Goal: Transaction & Acquisition: Purchase product/service

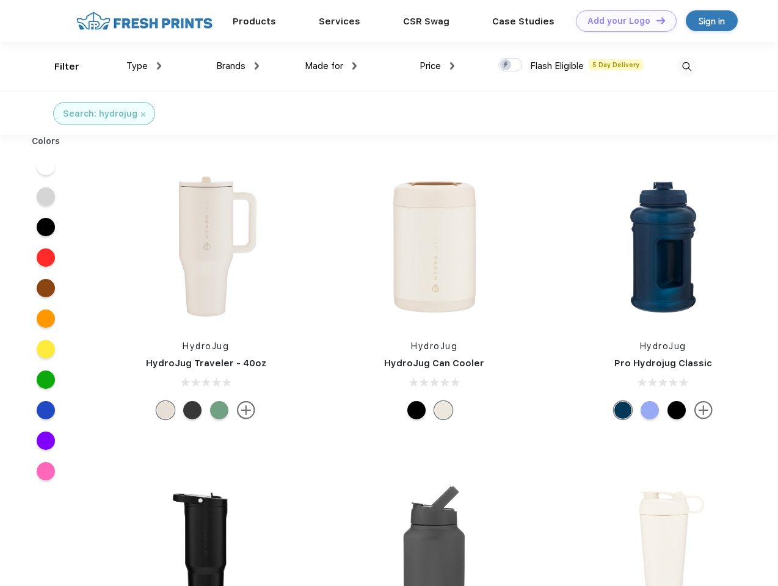
click at [621, 21] on link "Add your Logo Design Tool" at bounding box center [626, 20] width 101 height 21
click at [0, 0] on div "Design Tool" at bounding box center [0, 0] width 0 height 0
click at [655, 20] on link "Add your Logo Design Tool" at bounding box center [626, 20] width 101 height 21
click at [59, 67] on div "Filter" at bounding box center [66, 67] width 25 height 14
click at [144, 66] on span "Type" at bounding box center [136, 65] width 21 height 11
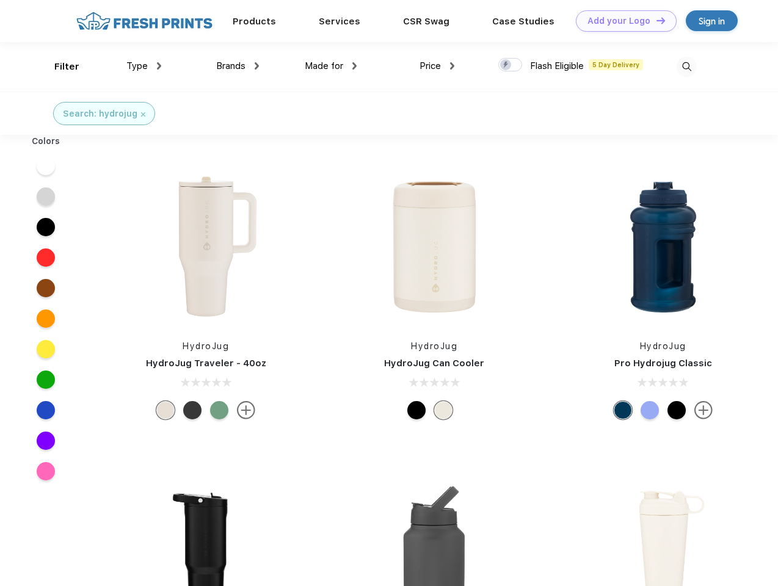
click at [237, 66] on span "Brands" at bounding box center [230, 65] width 29 height 11
click at [331, 66] on span "Made for" at bounding box center [324, 65] width 38 height 11
click at [437, 66] on span "Price" at bounding box center [429, 65] width 21 height 11
click at [510, 65] on div at bounding box center [510, 64] width 24 height 13
click at [506, 65] on input "checkbox" at bounding box center [502, 61] width 8 height 8
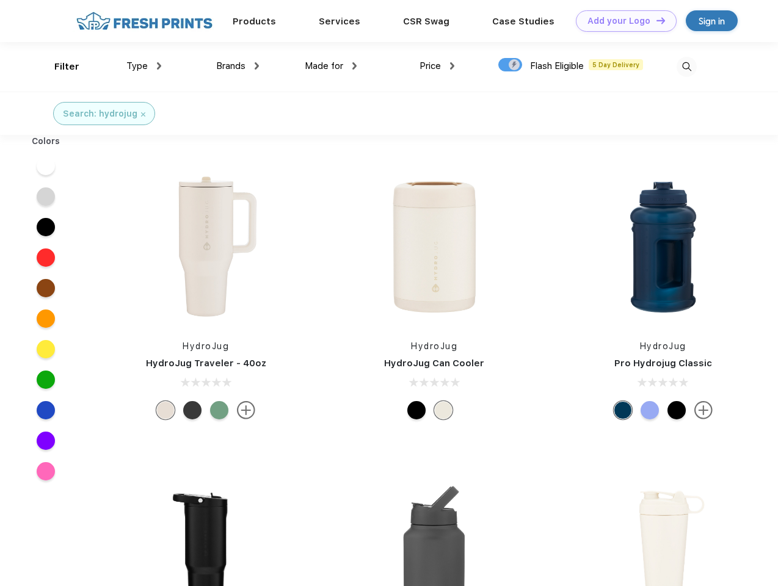
click at [686, 67] on img at bounding box center [686, 67] width 20 height 20
